Goal: Task Accomplishment & Management: Manage account settings

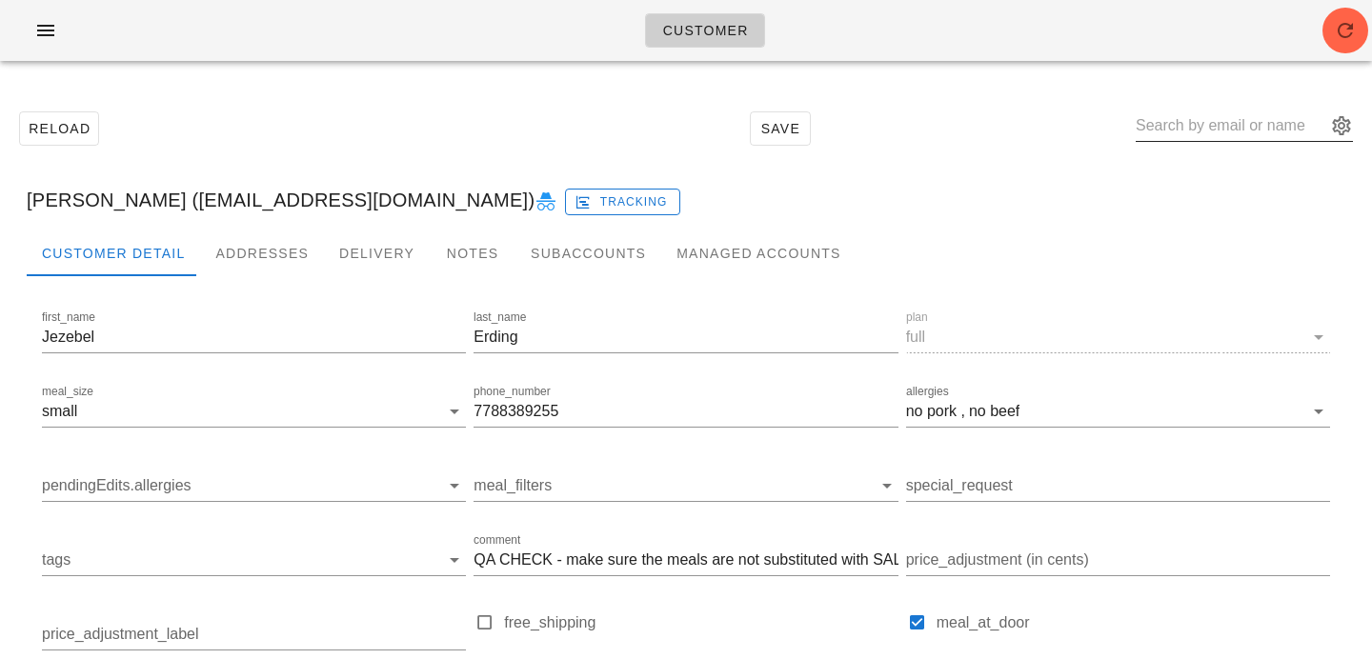
click at [1256, 121] on input "text" at bounding box center [1231, 126] width 191 height 30
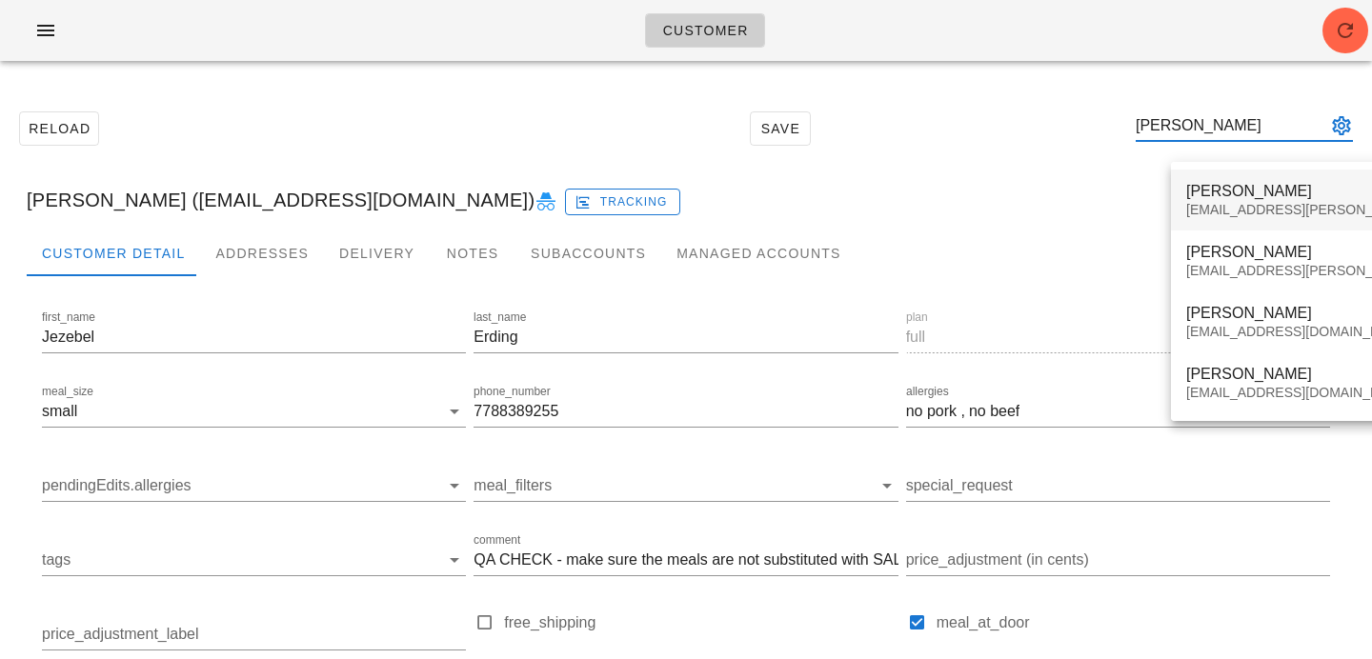
type input "katy"
click at [1253, 202] on div "katy.bellavance@gmail.com" at bounding box center [1353, 210] width 335 height 16
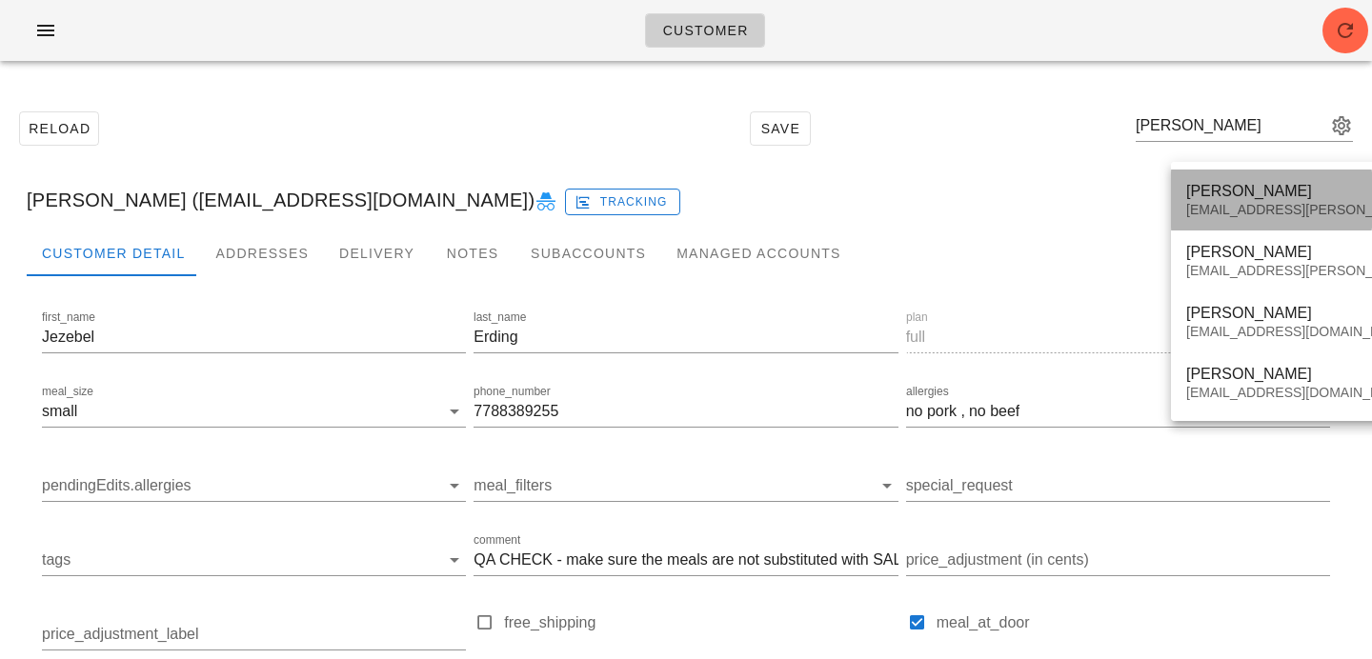
click at [1303, 192] on div "[PERSON_NAME]" at bounding box center [1353, 191] width 335 height 18
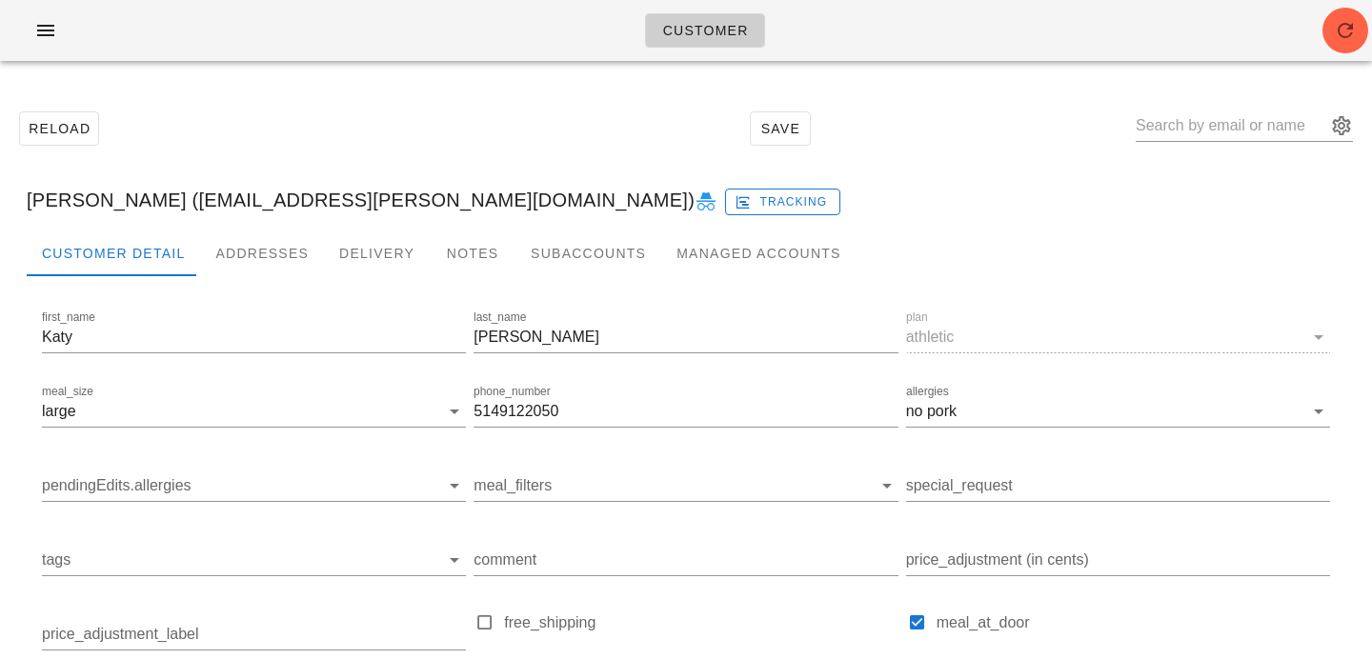
click at [1365, 14] on div "Customer" at bounding box center [686, 30] width 1372 height 61
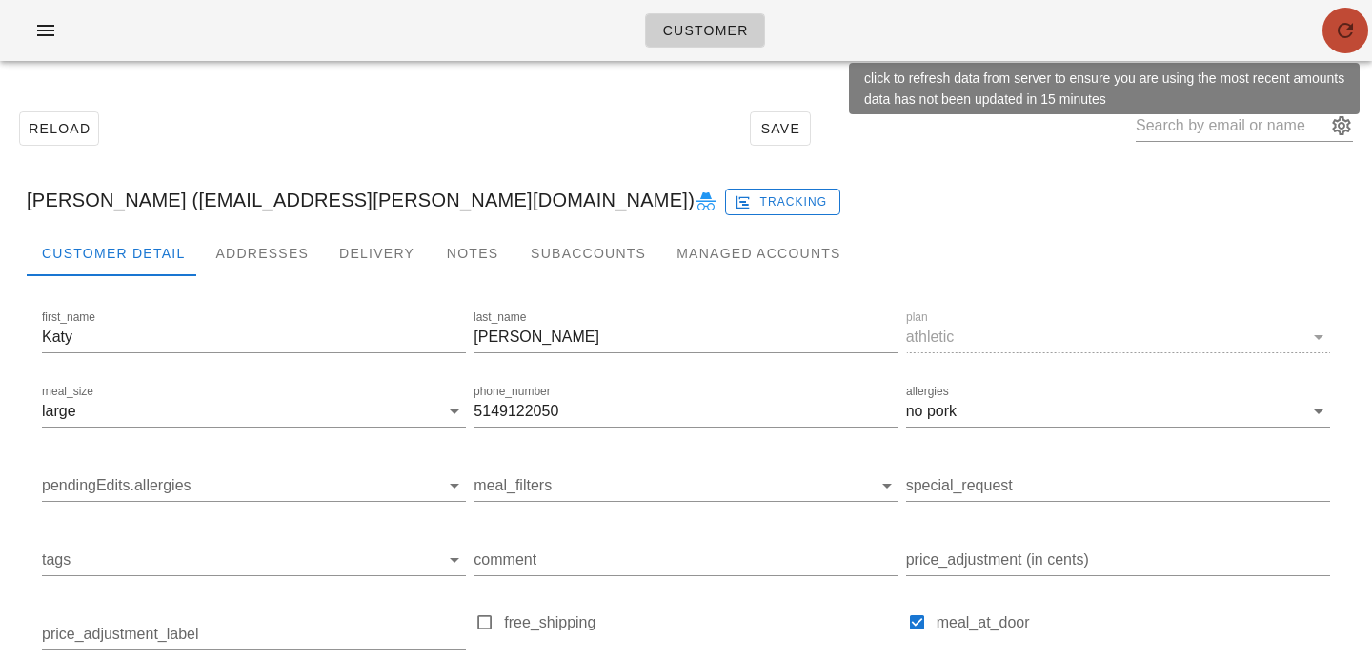
click at [1358, 22] on span "button" at bounding box center [1345, 30] width 46 height 23
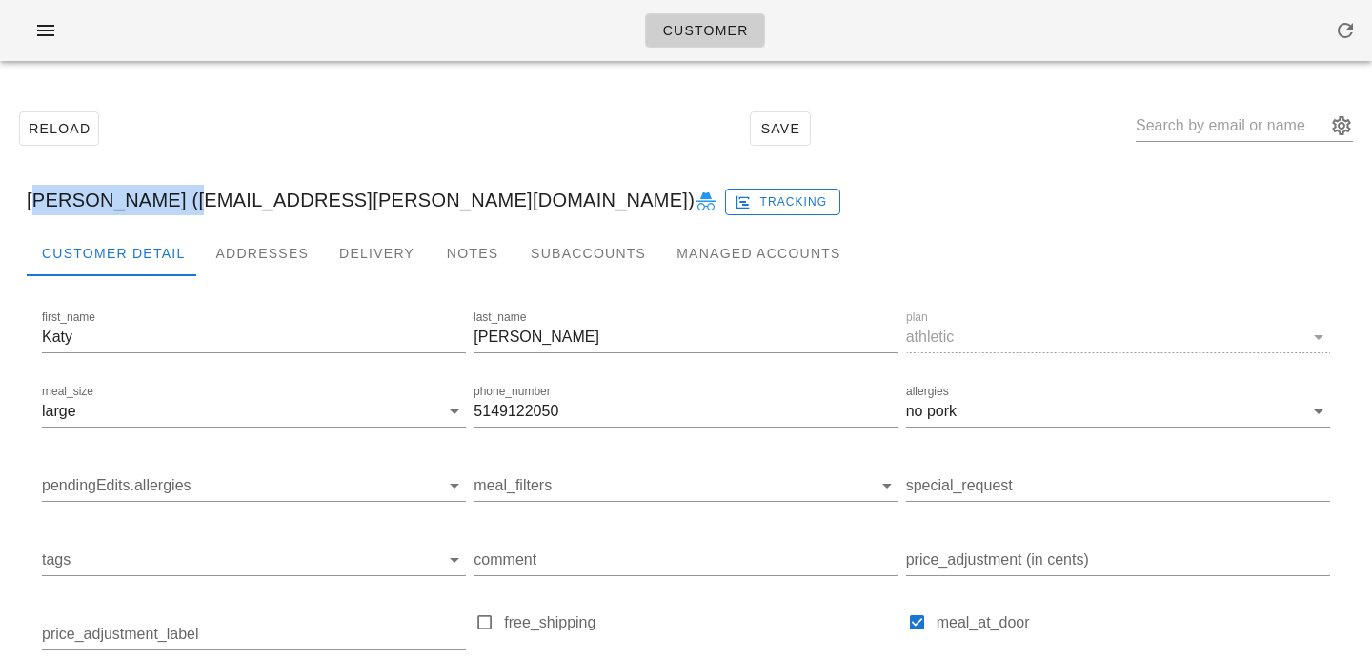
drag, startPoint x: 161, startPoint y: 202, endPoint x: 26, endPoint y: 201, distance: 135.3
click at [26, 201] on div "[PERSON_NAME] ([EMAIL_ADDRESS][PERSON_NAME][DOMAIN_NAME]) Tracking" at bounding box center [685, 200] width 1349 height 61
copy div "[PERSON_NAME]"
click at [261, 224] on div "[PERSON_NAME] ([EMAIL_ADDRESS][PERSON_NAME][DOMAIN_NAME]) Tracking" at bounding box center [685, 200] width 1349 height 61
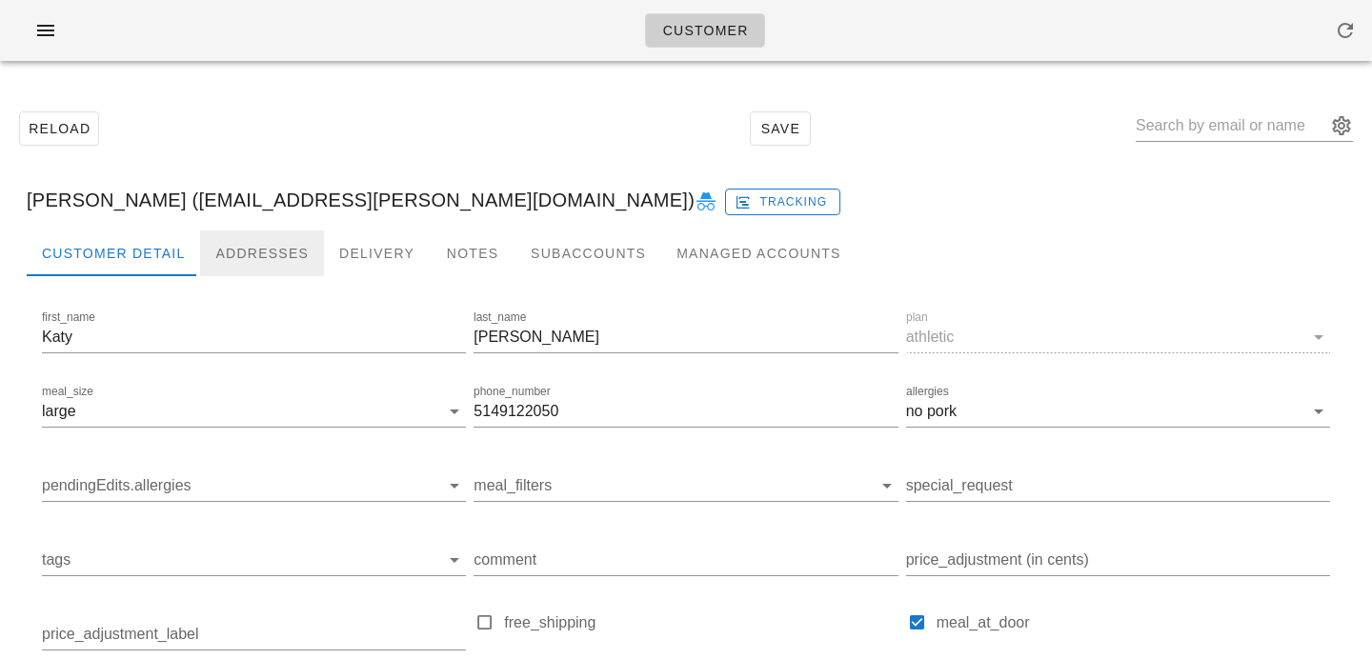
click at [261, 235] on div "Addresses" at bounding box center [262, 254] width 124 height 46
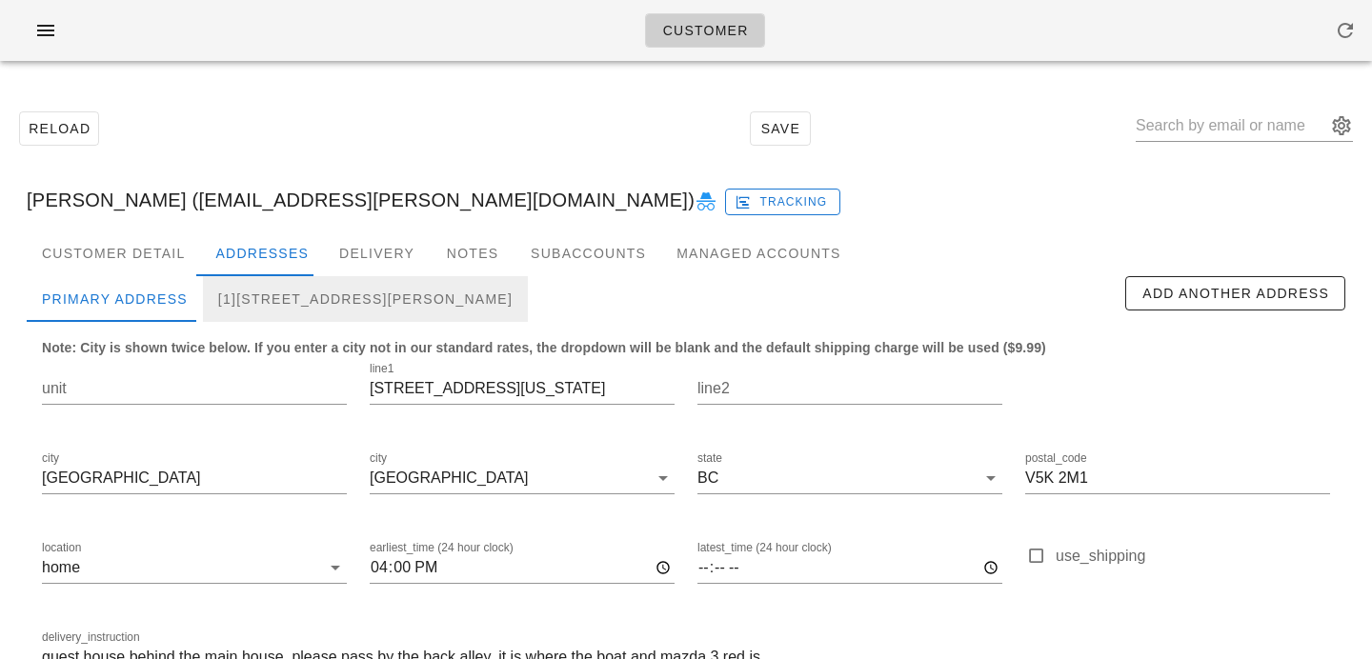
click at [356, 285] on div "[1][STREET_ADDRESS][PERSON_NAME]" at bounding box center [365, 299] width 325 height 46
type input "17"
type input "[STREET_ADDRESS][PERSON_NAME]"
type input "Burnaby"
type input "V5C 2L7"
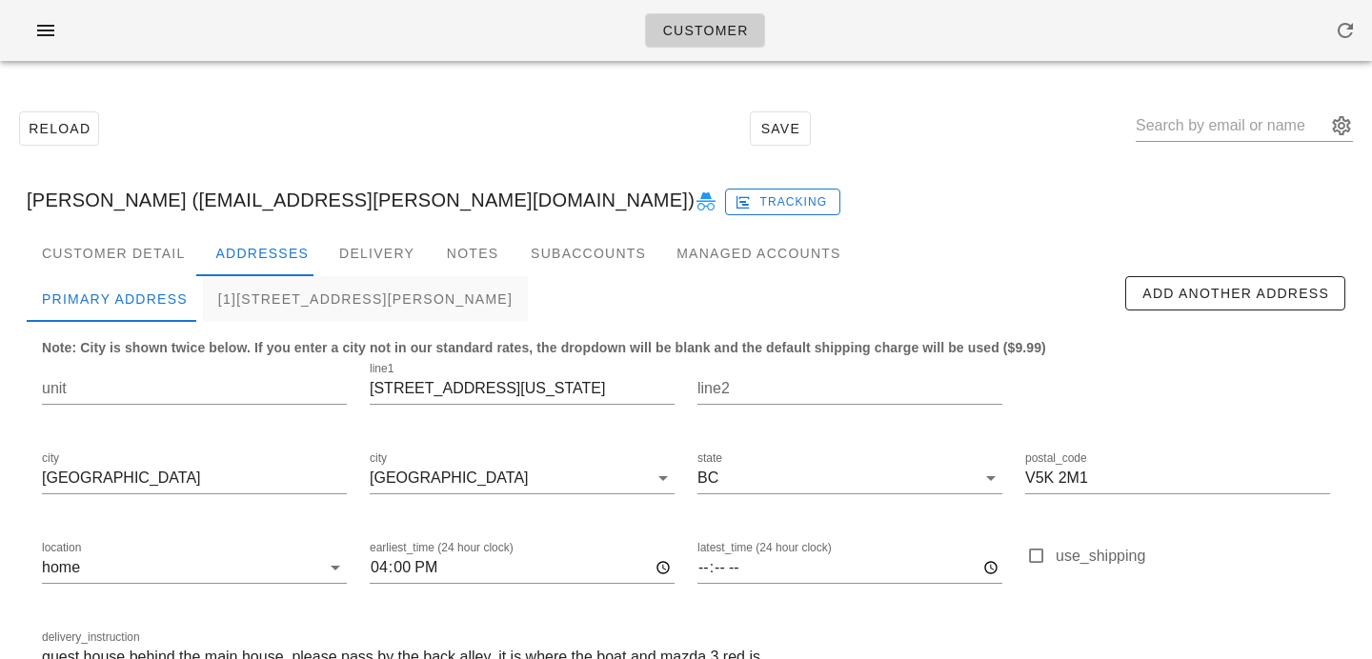
type input "Go up the stairs to unit 17 and ring the bell. If no one answer, that is ok to …"
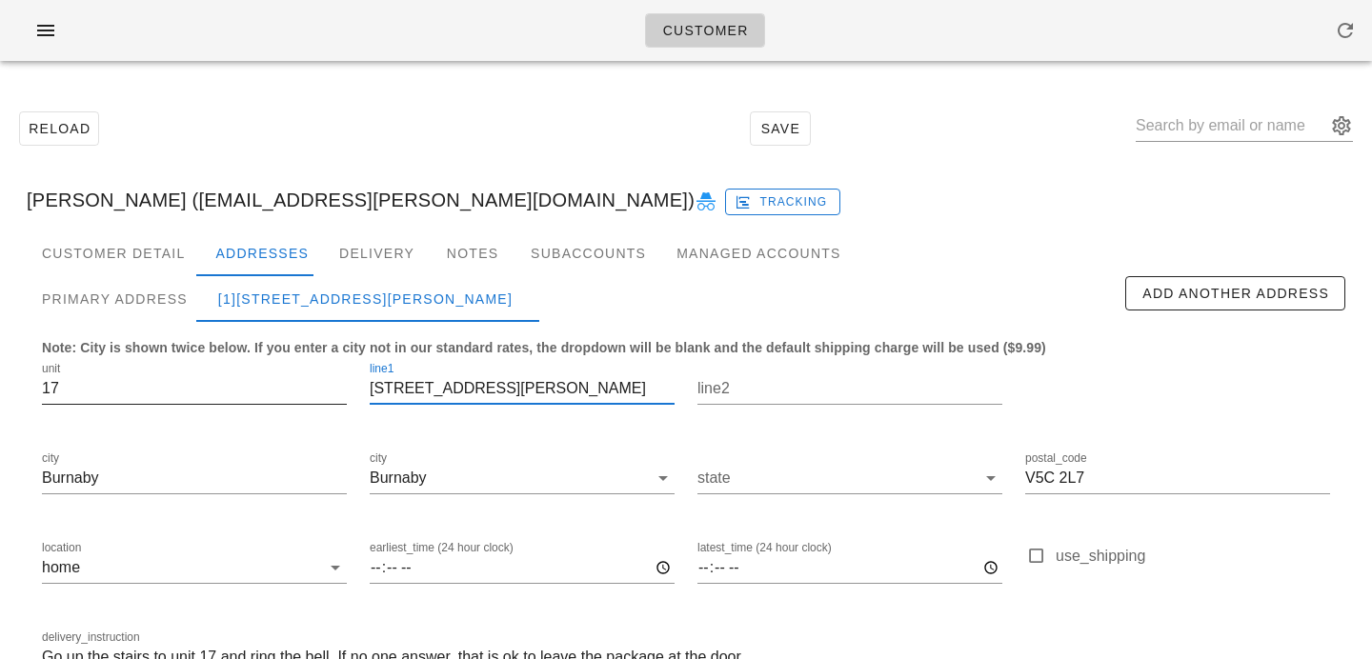
drag, startPoint x: 531, startPoint y: 388, endPoint x: 335, endPoint y: 374, distance: 195.7
click at [337, 378] on div "[STREET_ADDRESS][PERSON_NAME] state postal_code V5C 2L7 location home earliest_…" at bounding box center [685, 526] width 1311 height 358
drag, startPoint x: 97, startPoint y: 398, endPoint x: 5, endPoint y: 390, distance: 92.8
click at [5, 390] on div "Reload Save [PERSON_NAME] ([EMAIL_ADDRESS][PERSON_NAME][DOMAIN_NAME]) Tracking …" at bounding box center [686, 430] width 1372 height 709
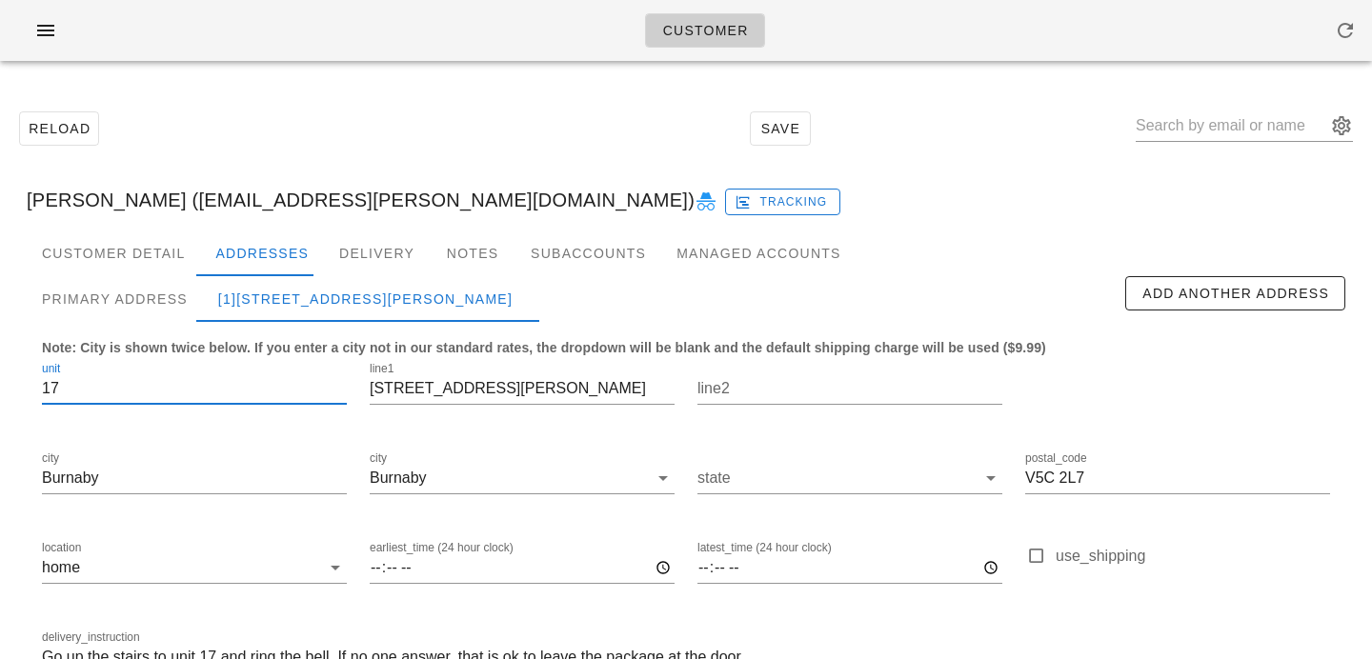
scroll to position [0, 0]
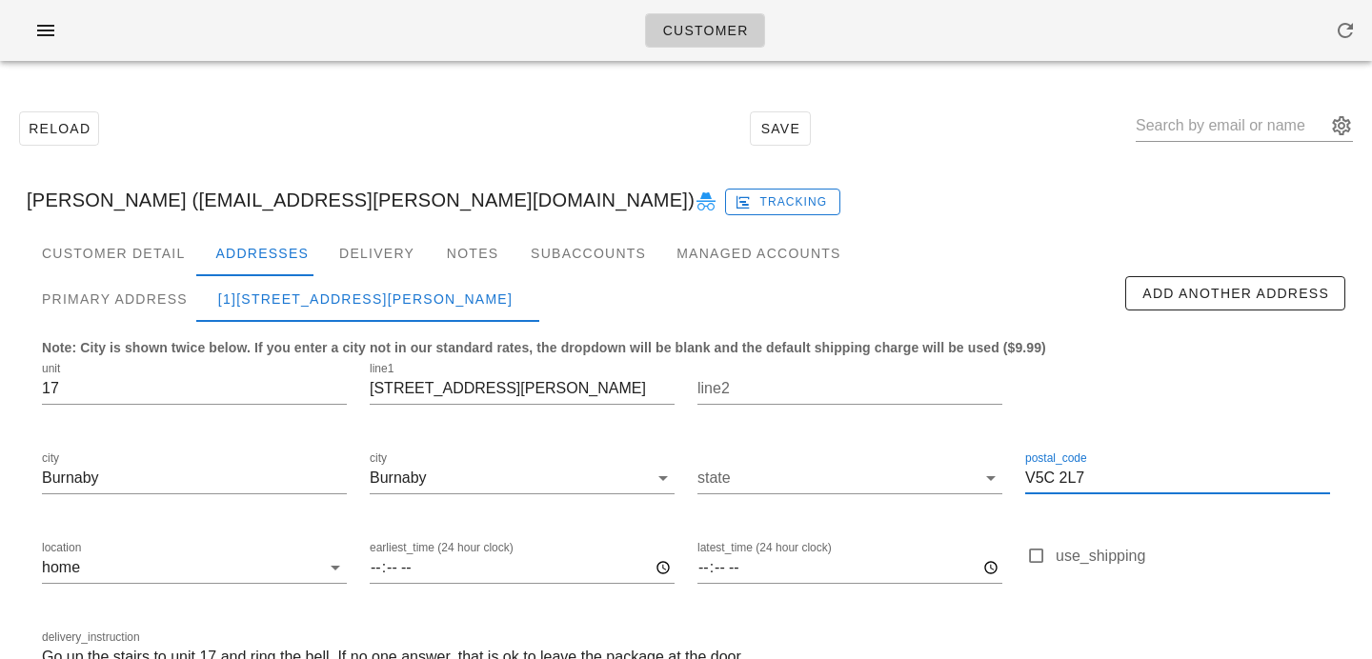
drag, startPoint x: 1101, startPoint y: 483, endPoint x: 877, endPoint y: 446, distance: 226.9
click at [878, 448] on div "[STREET_ADDRESS][PERSON_NAME] state postal_code V5C 2L7 location home earliest_…" at bounding box center [685, 526] width 1311 height 358
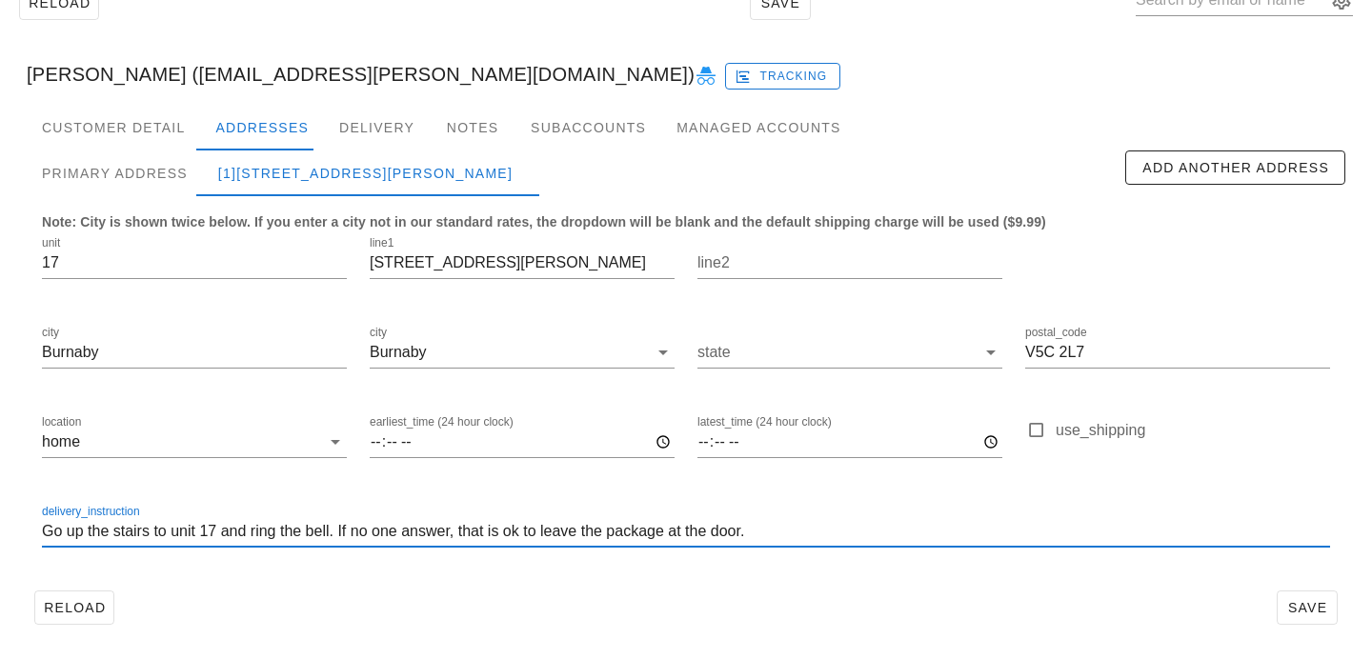
drag, startPoint x: 800, startPoint y: 531, endPoint x: 177, endPoint y: 495, distance: 624.0
click at [177, 495] on div "delivery_instruction Go up the stairs to unit 17 and ring the bell. If no one a…" at bounding box center [685, 535] width 1311 height 90
